Goal: Go to known website: Access a specific website the user already knows

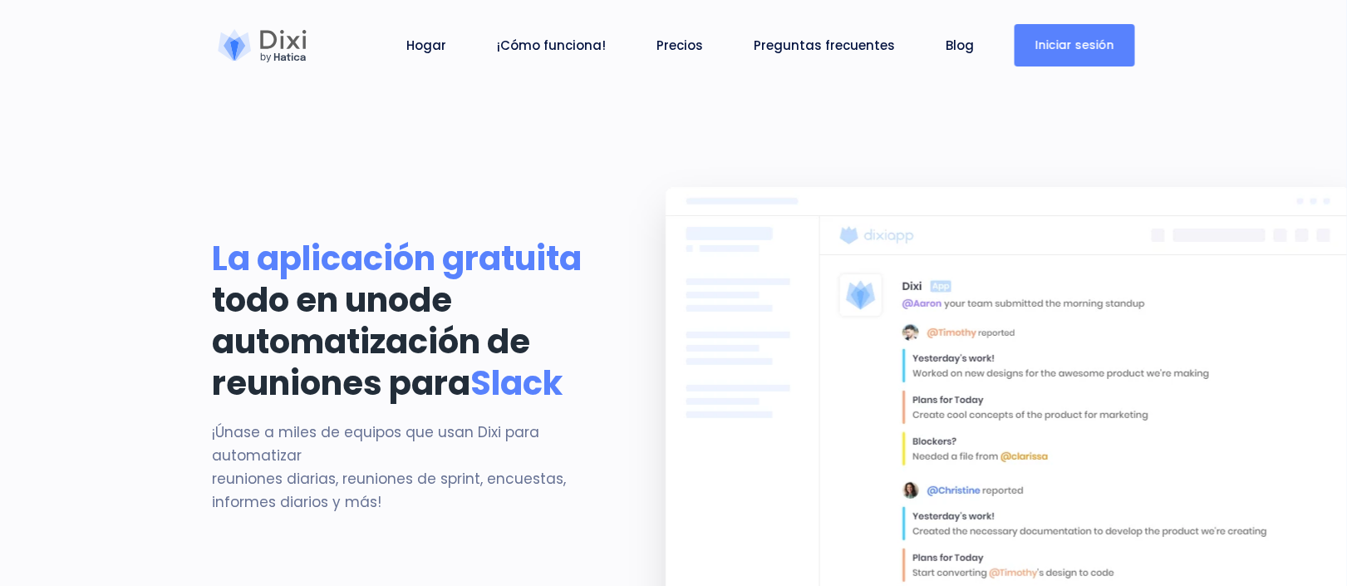
click at [1079, 37] on font "Iniciar sesión" at bounding box center [1075, 45] width 79 height 17
